Goal: Information Seeking & Learning: Learn about a topic

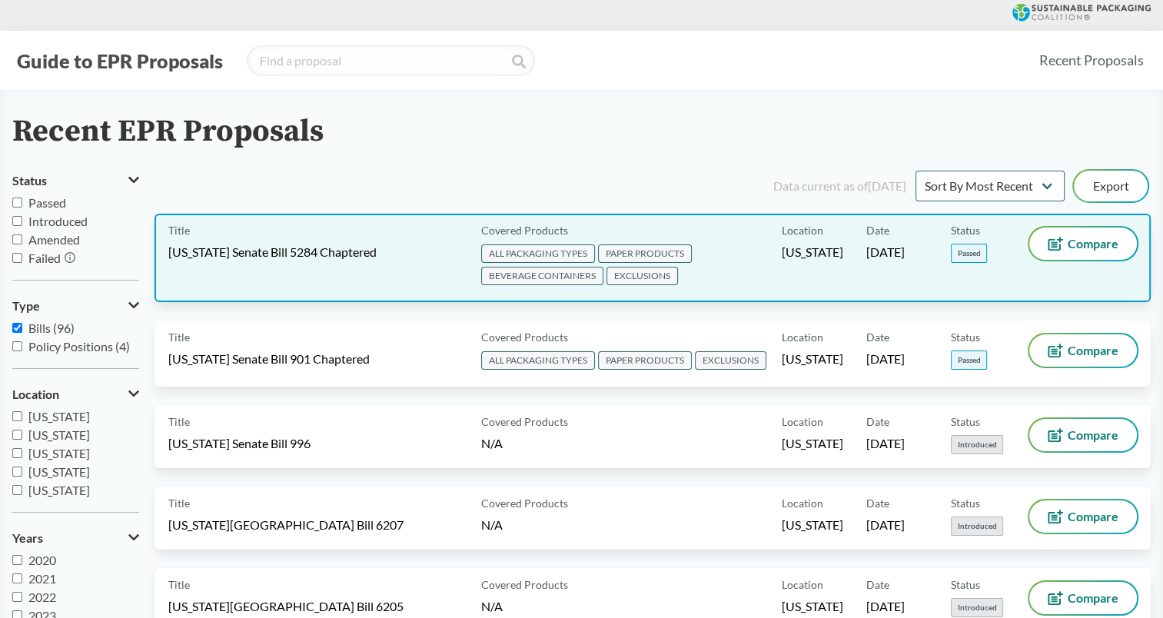
click at [356, 263] on div "Title [US_STATE] Senate Bill 5284 Chaptered" at bounding box center [321, 258] width 307 height 61
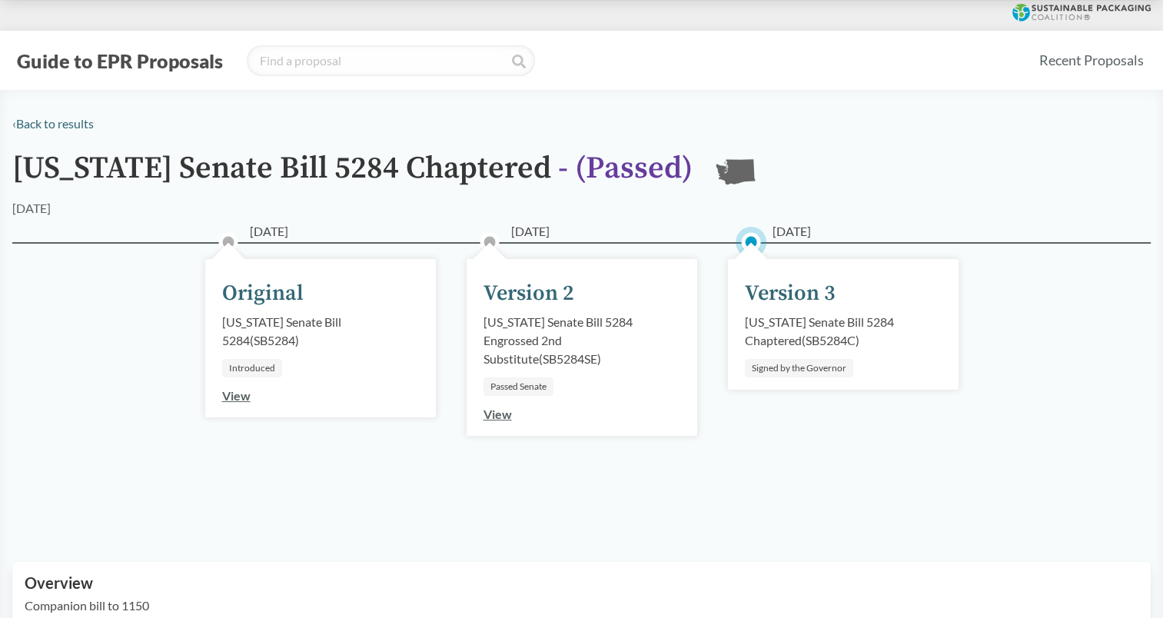
click at [783, 332] on div "[US_STATE] Senate Bill 5284 Chaptered ( SB5284C )" at bounding box center [843, 331] width 197 height 37
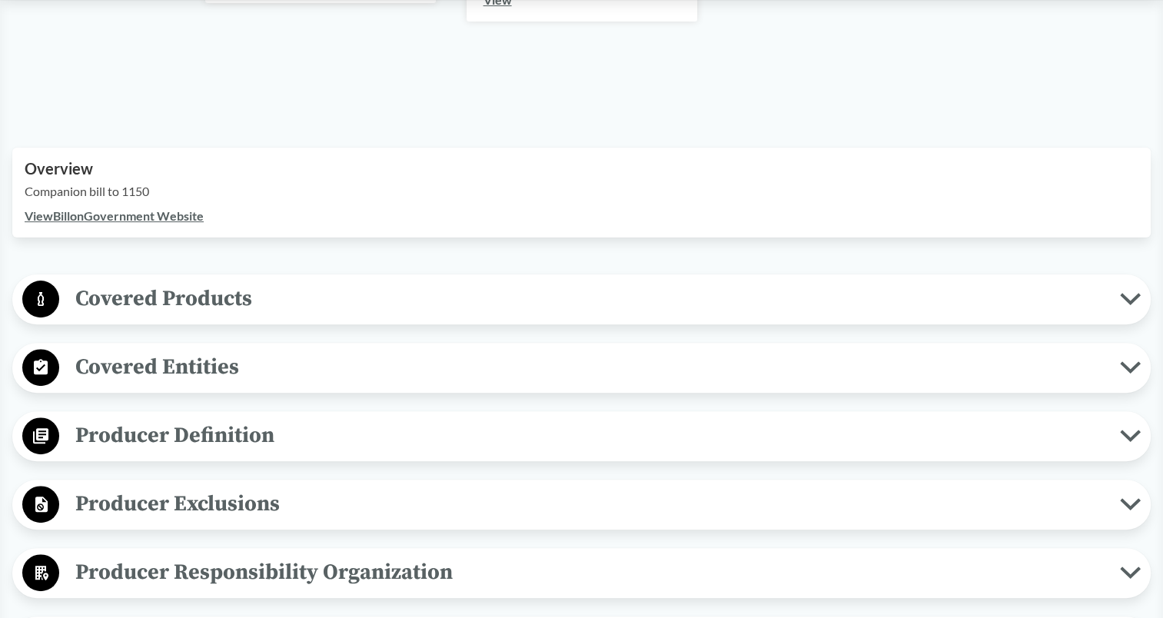
scroll to position [420, 0]
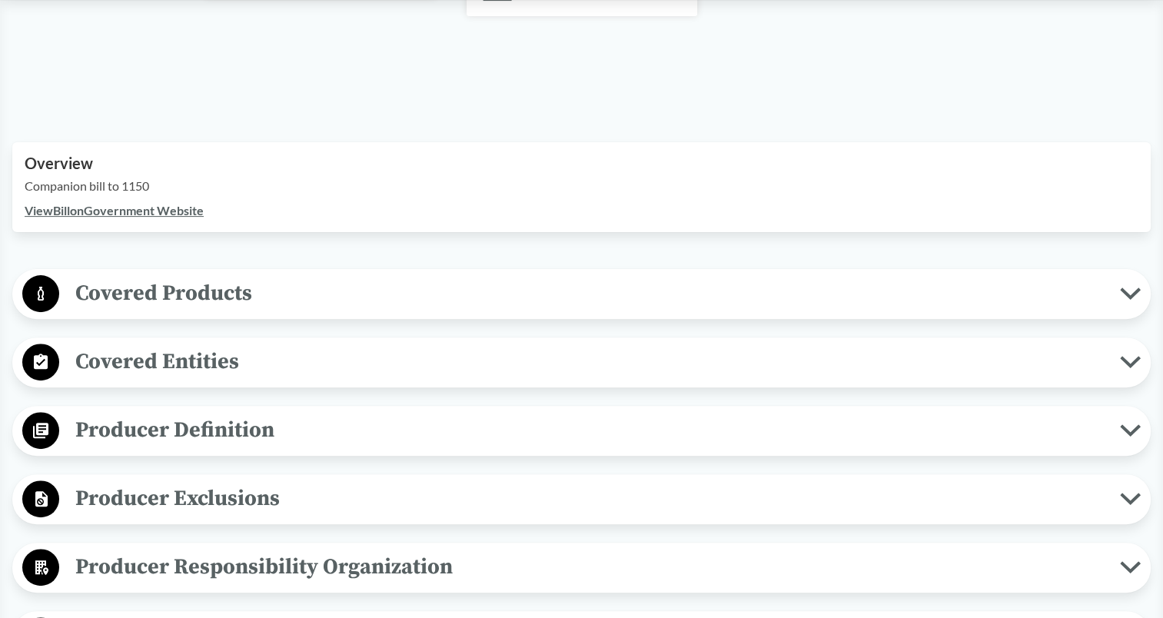
click at [1124, 291] on icon at bounding box center [1131, 294] width 16 height 8
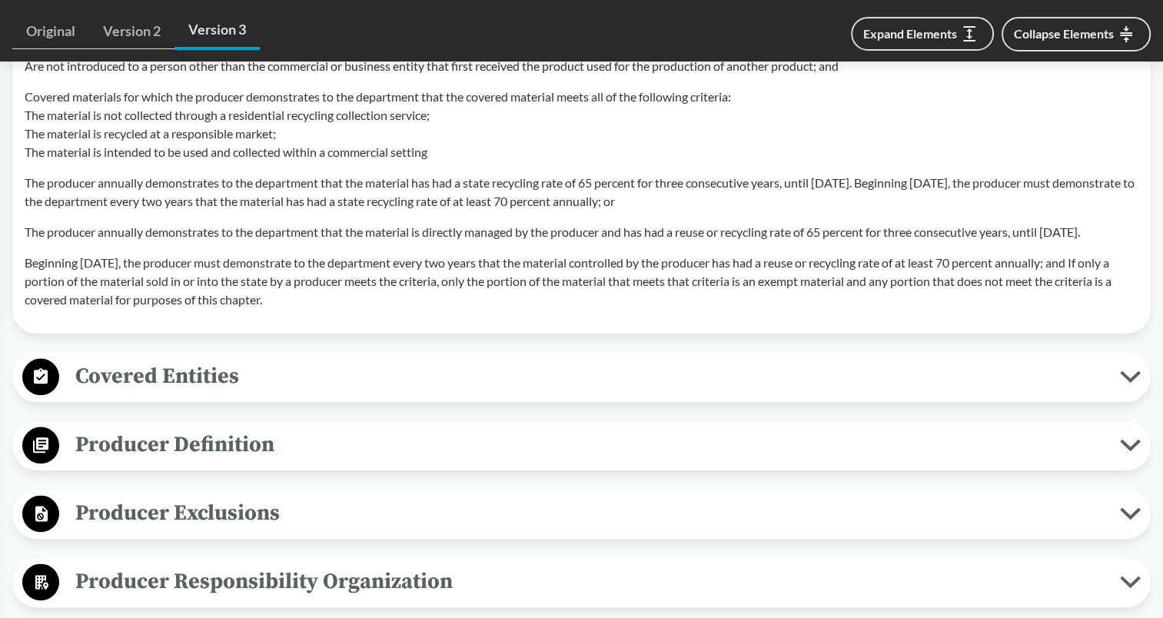
scroll to position [1793, 0]
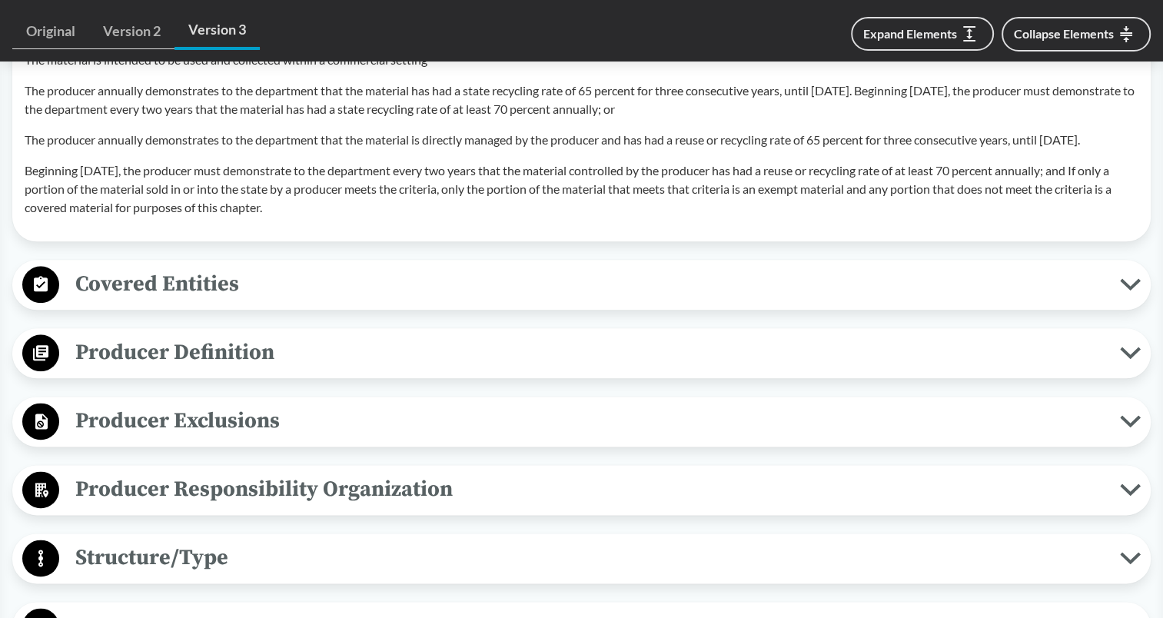
click at [1126, 357] on icon at bounding box center [1131, 353] width 16 height 8
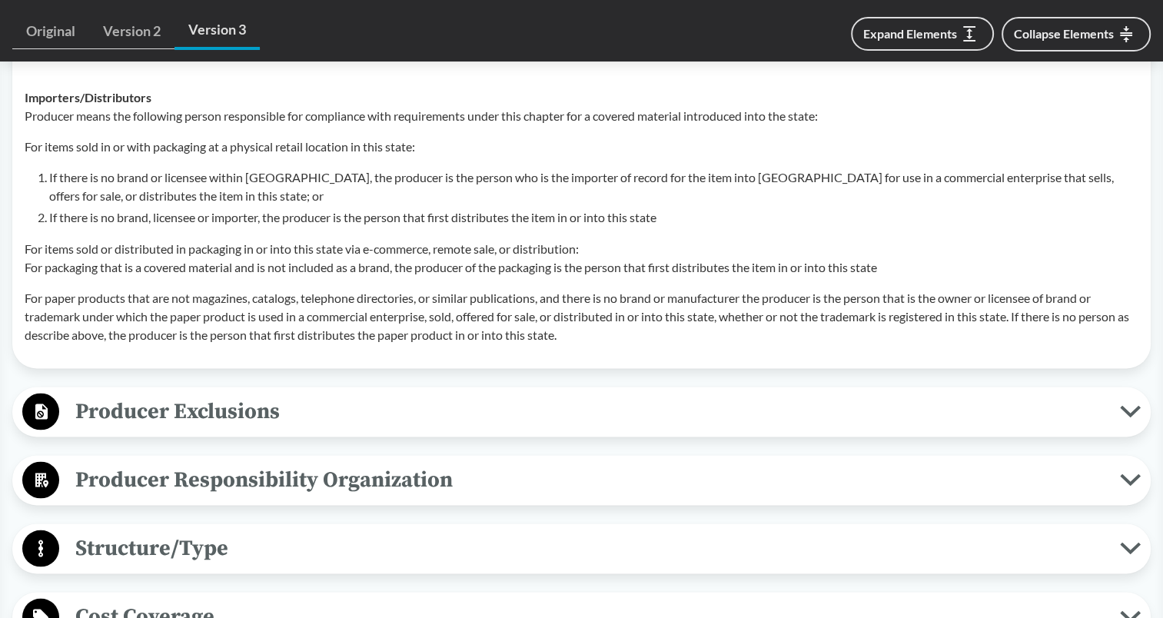
scroll to position [2726, 0]
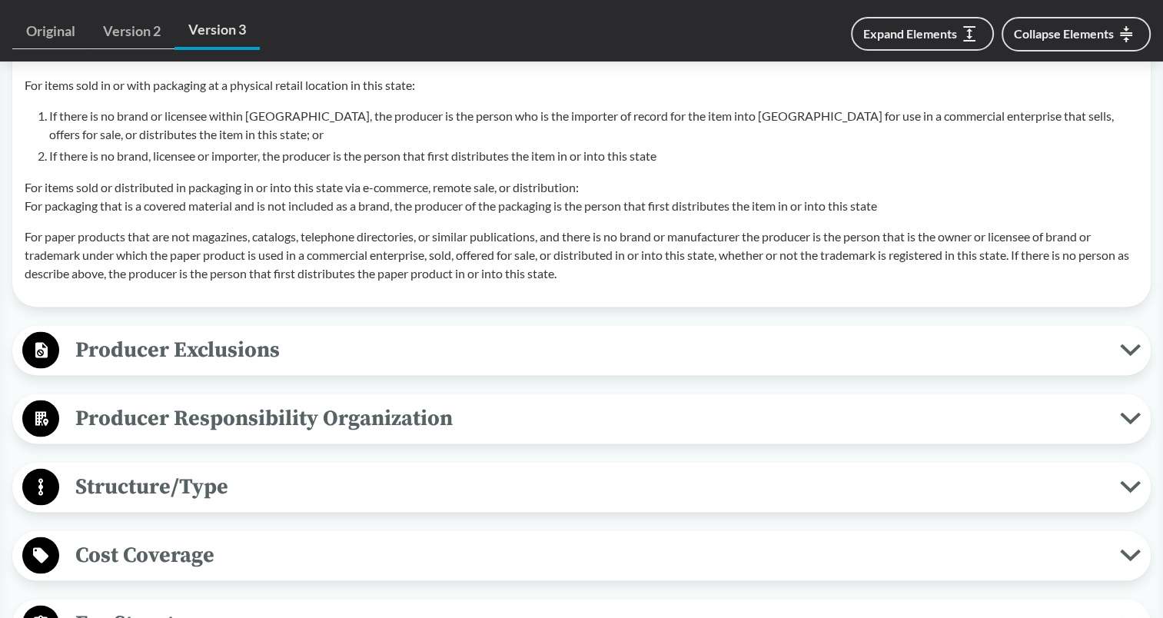
click at [1135, 356] on icon at bounding box center [1130, 350] width 21 height 12
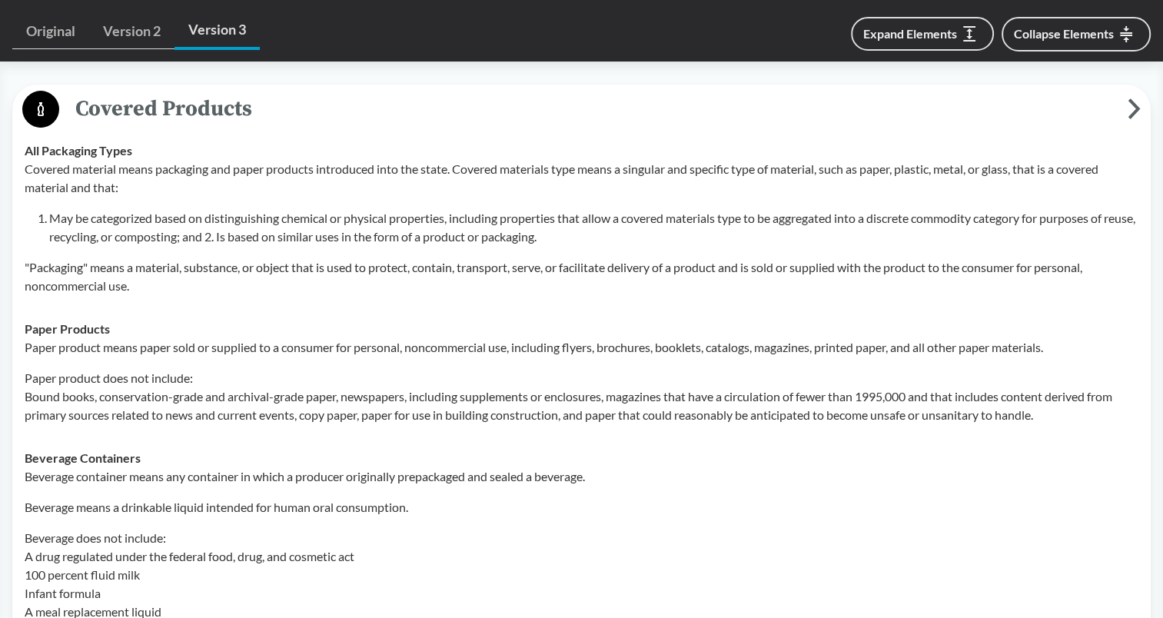
scroll to position [532, 0]
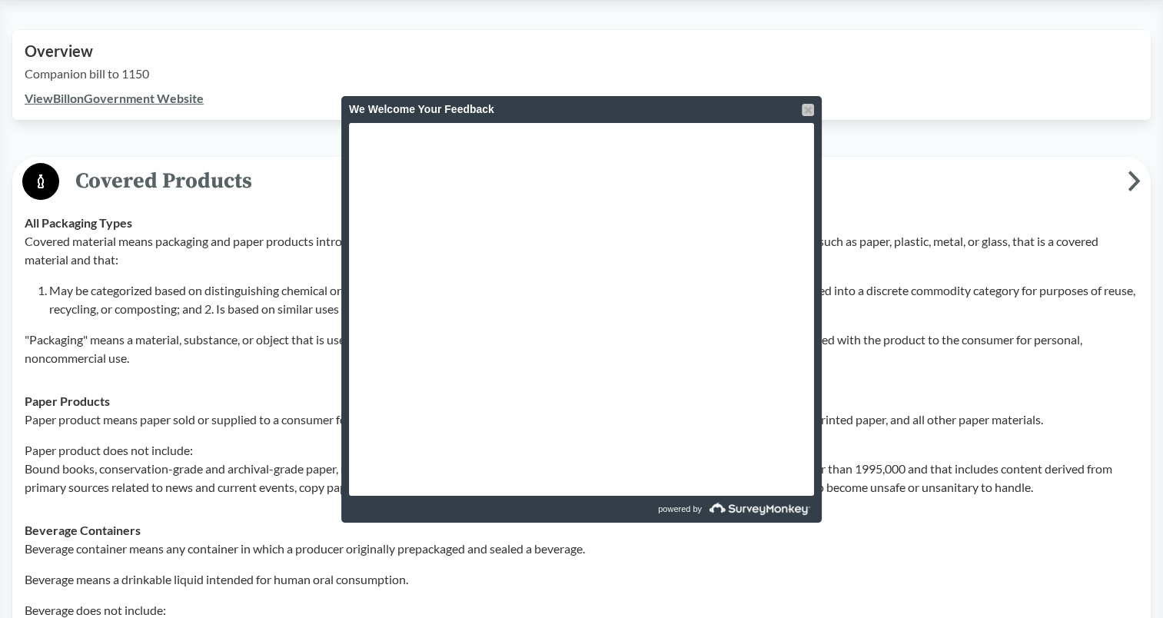
click at [807, 105] on div at bounding box center [808, 110] width 12 height 12
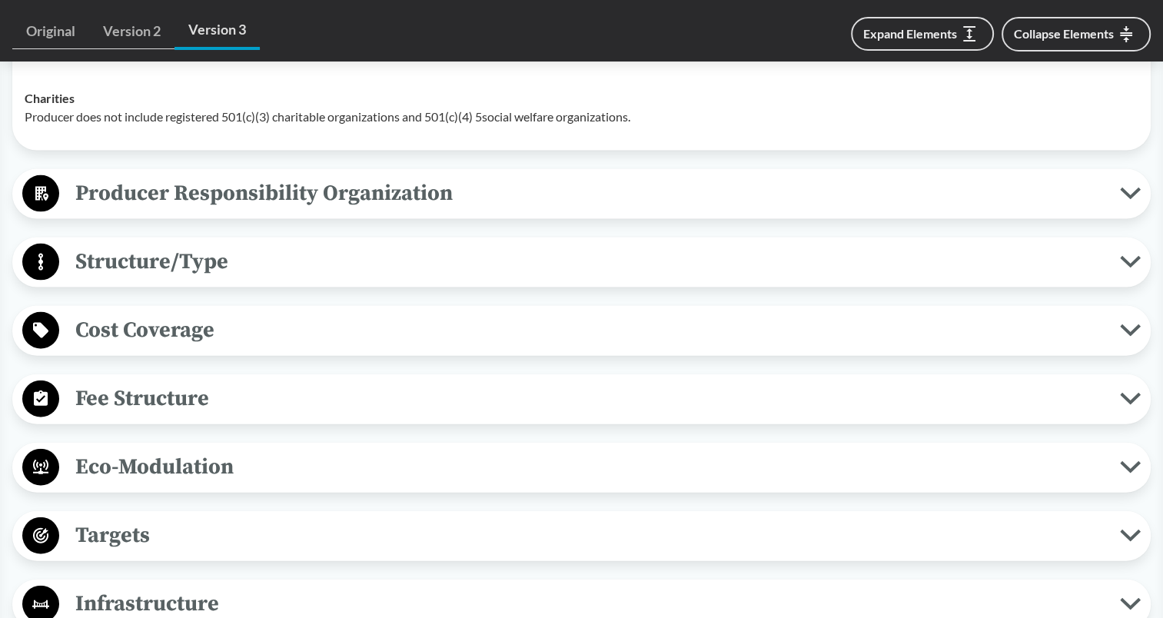
scroll to position [3311, 0]
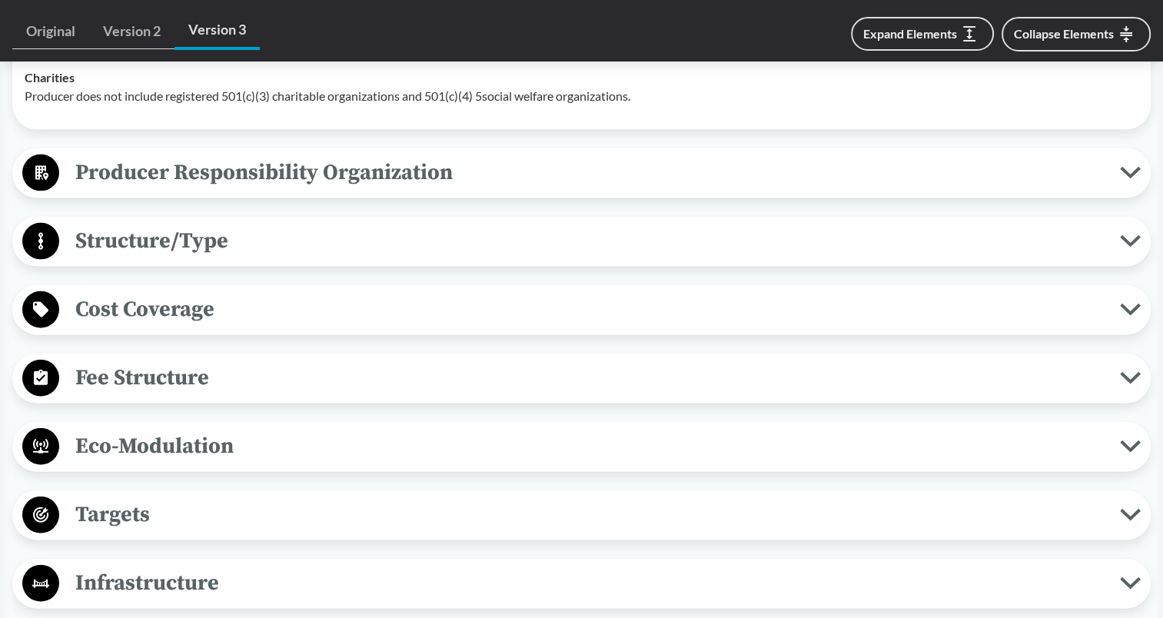
click at [1137, 384] on icon at bounding box center [1130, 378] width 21 height 12
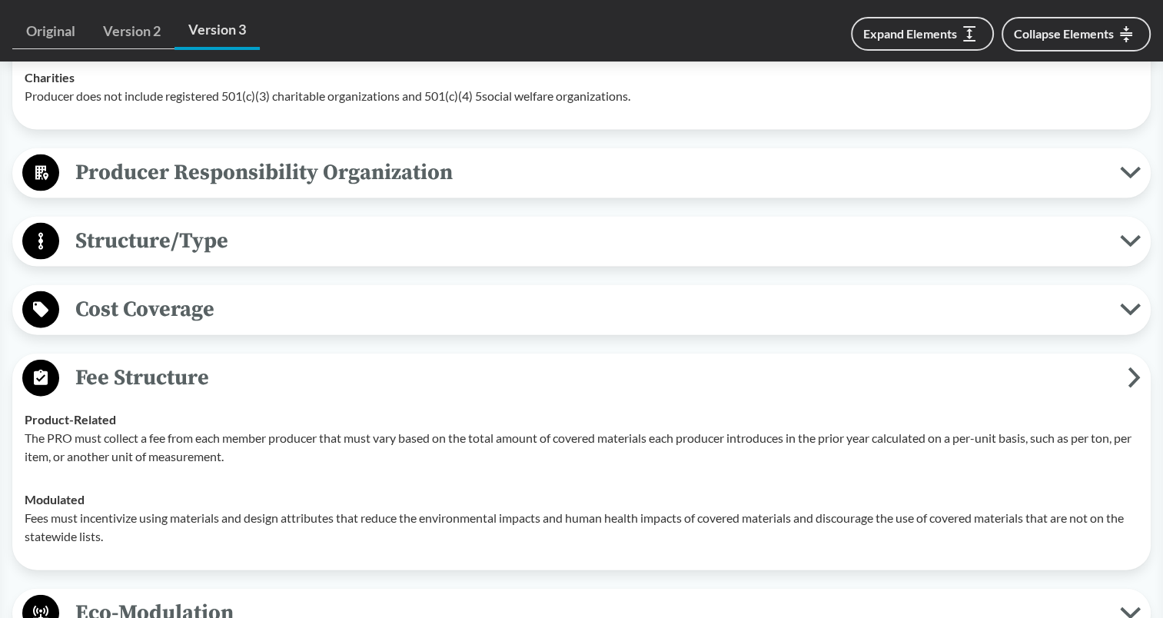
click at [1123, 177] on icon at bounding box center [1131, 173] width 16 height 8
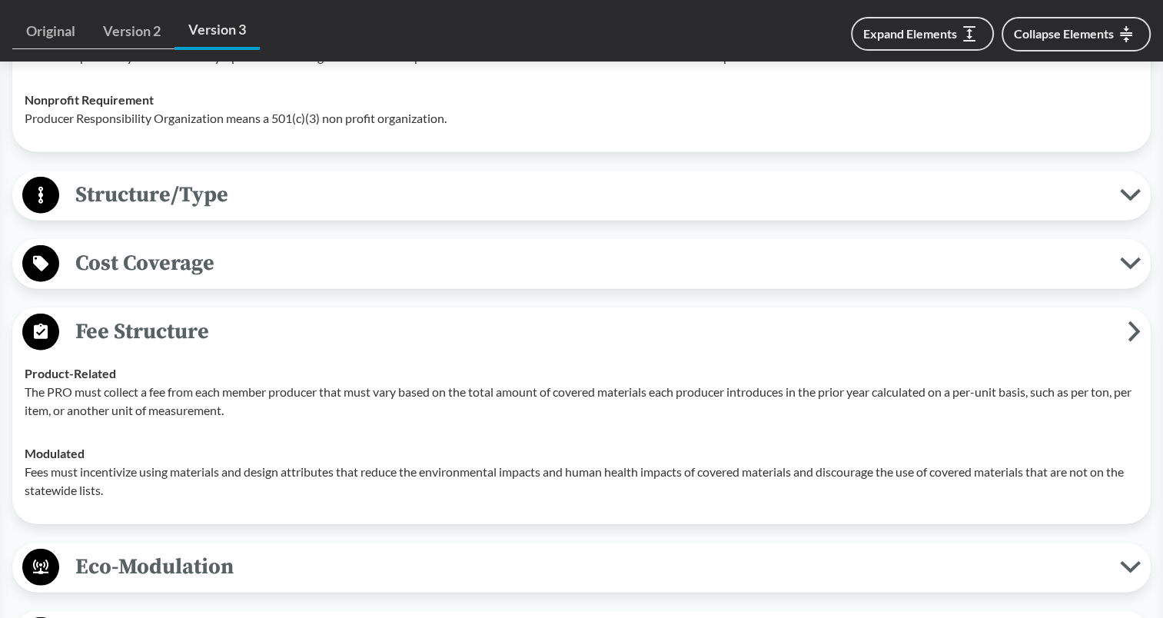
scroll to position [3628, 0]
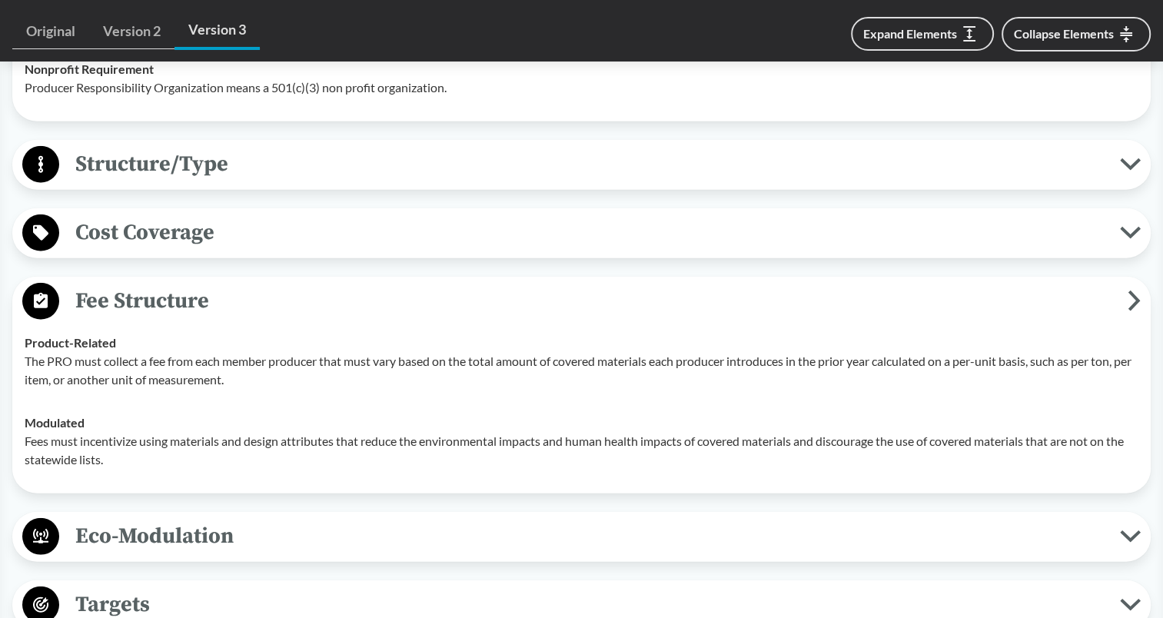
click at [1130, 185] on button "Structure/Type" at bounding box center [582, 164] width 1128 height 39
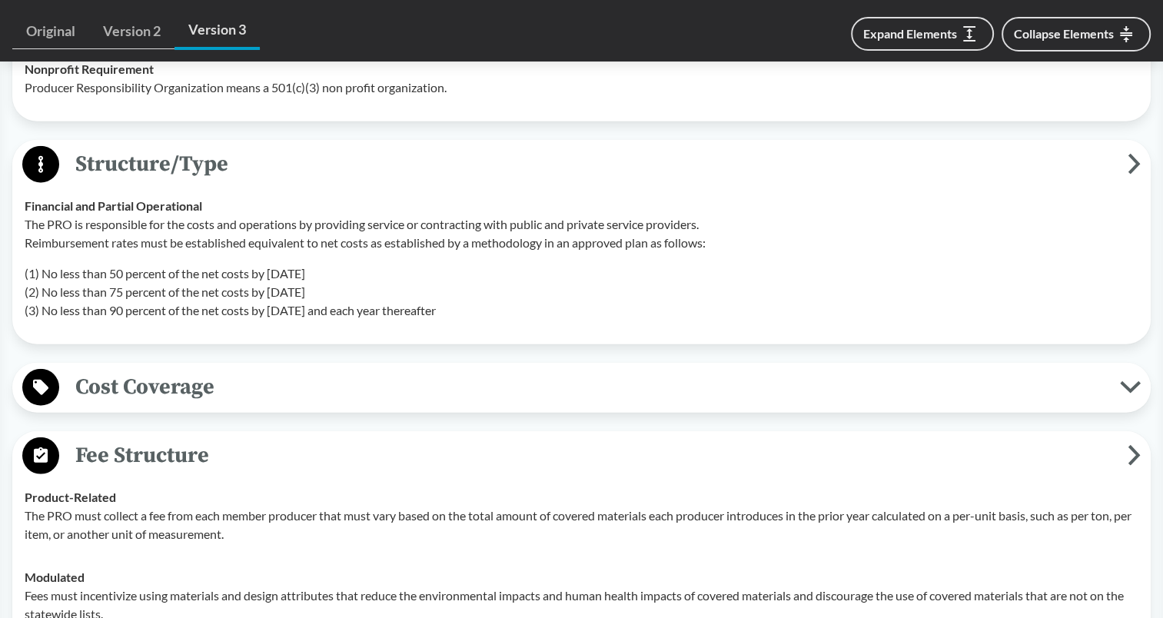
click at [1126, 407] on button "Cost Coverage" at bounding box center [582, 387] width 1128 height 39
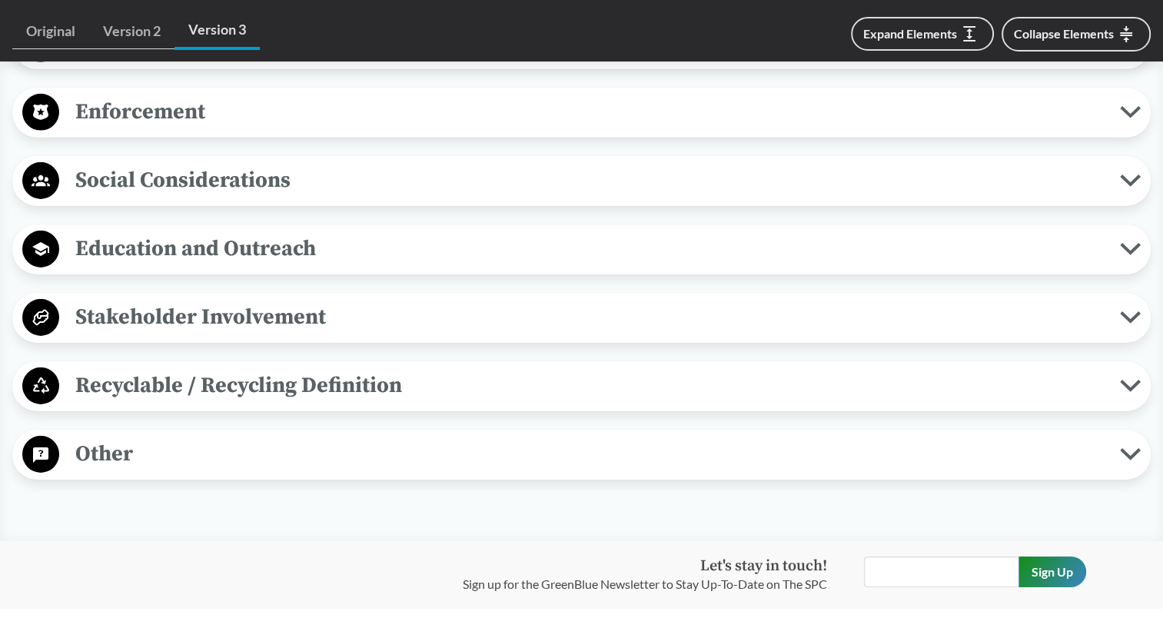
scroll to position [4899, 0]
